Goal: Task Accomplishment & Management: Use online tool/utility

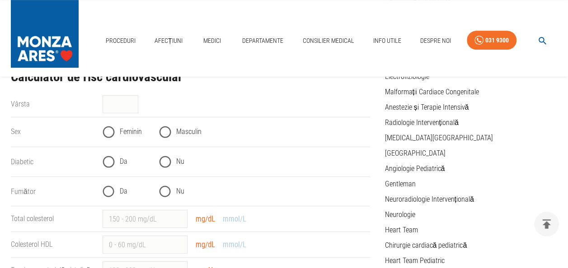
scroll to position [181, 0]
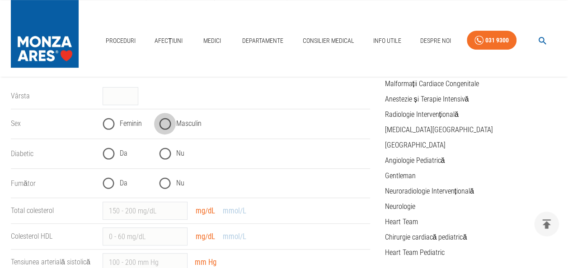
click at [169, 124] on input "Masculin" at bounding box center [165, 124] width 22 height 22
radio input "true"
click at [161, 154] on input "Nu" at bounding box center [165, 154] width 22 height 22
radio input "true"
click at [163, 185] on input "Nu" at bounding box center [165, 184] width 22 height 22
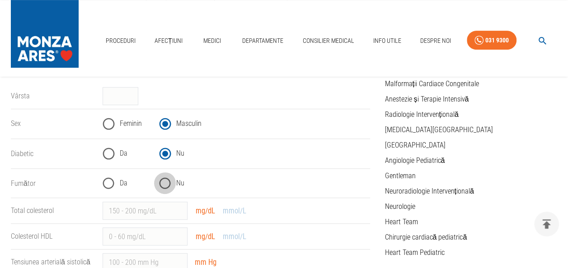
radio input "true"
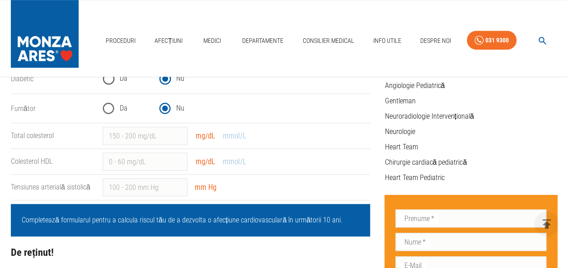
scroll to position [271, 0]
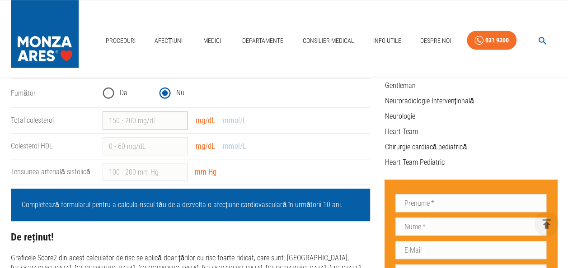
click at [138, 121] on input "Total colesterol" at bounding box center [145, 121] width 85 height 18
type input "159"
click at [140, 144] on input "Colesterol HDL" at bounding box center [145, 146] width 85 height 18
type input "51.7"
click at [140, 173] on input "Tensiunea arterială sistolică" at bounding box center [145, 172] width 85 height 18
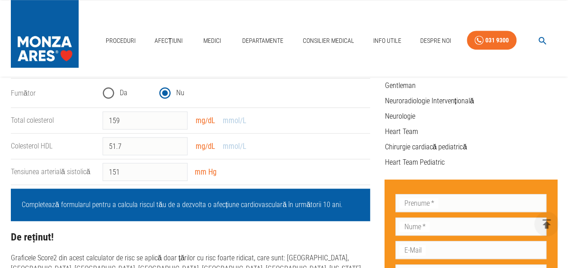
click at [261, 173] on div "151 ​ mm Hg" at bounding box center [232, 168] width 275 height 25
click at [115, 172] on input "151" at bounding box center [145, 172] width 85 height 18
type input "121"
click at [282, 173] on div "121 ​ mm Hg" at bounding box center [232, 168] width 275 height 25
click at [153, 203] on p "Completează formularul pentru a calcula riscul tău de a dezvolta o afecțiune ca…" at bounding box center [190, 205] width 337 height 11
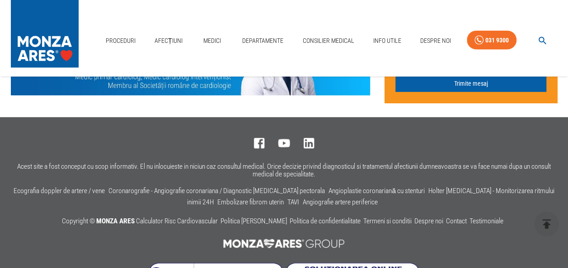
scroll to position [927, 0]
